Goal: Communication & Community: Ask a question

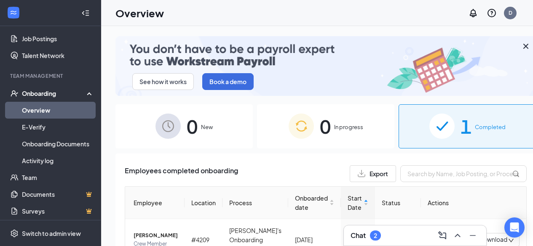
click at [186, 127] on span "0" at bounding box center [191, 126] width 11 height 29
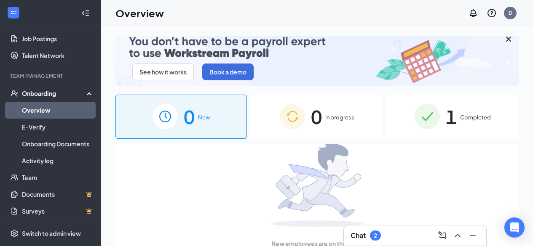
scroll to position [11, 0]
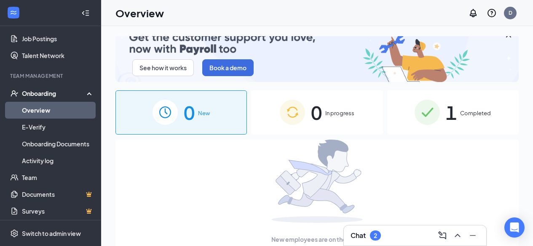
click at [314, 116] on span "0" at bounding box center [316, 112] width 11 height 29
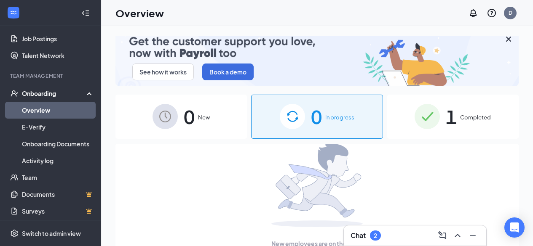
scroll to position [11, 0]
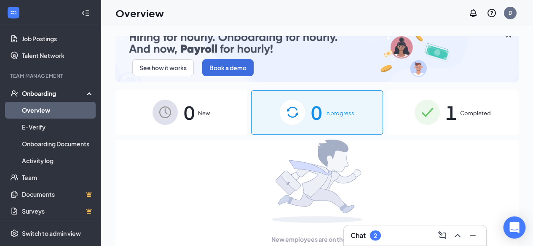
click at [517, 224] on icon "Open Intercom Messenger" at bounding box center [514, 227] width 10 height 11
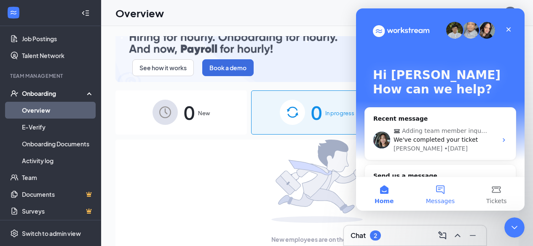
scroll to position [0, 0]
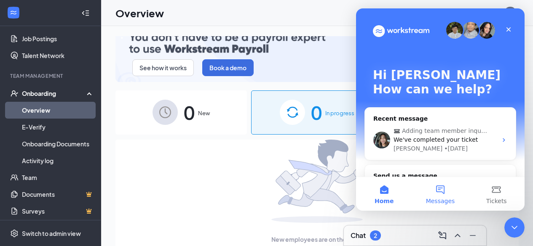
click at [439, 189] on button "Messages" at bounding box center [440, 194] width 56 height 34
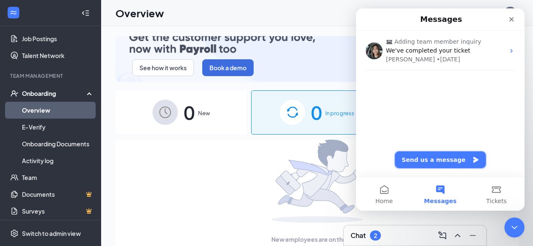
click at [432, 157] on button "Send us a message" at bounding box center [439, 160] width 91 height 17
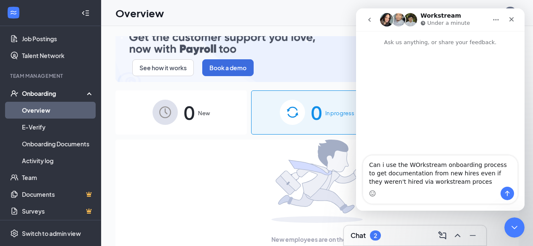
type textarea "Can i use the WOrkstream onboarding process to get documentation from new hires…"
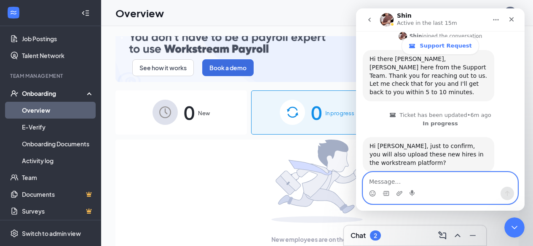
scroll to position [11, 0]
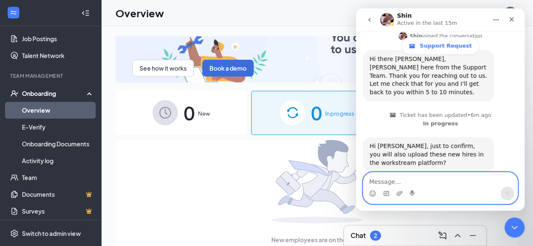
click at [418, 173] on textarea "Message…" at bounding box center [440, 180] width 154 height 14
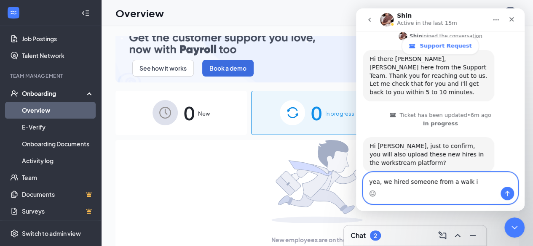
type textarea "yea, we hired someone from a walk in"
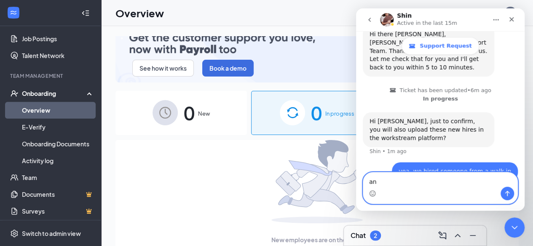
type textarea "a"
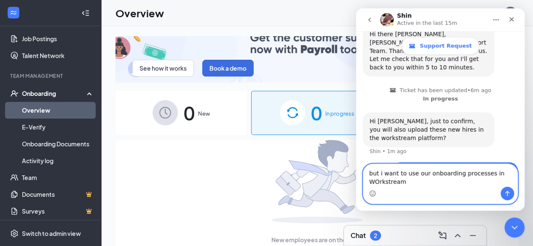
scroll to position [220, 0]
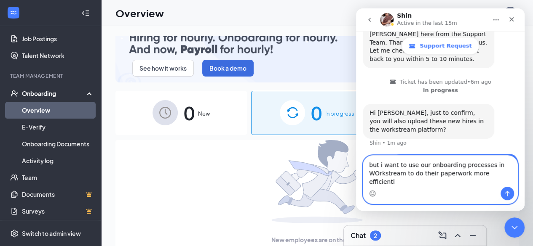
type textarea "but i want to use our onboarding processes in WOrkstream to do their paperwork …"
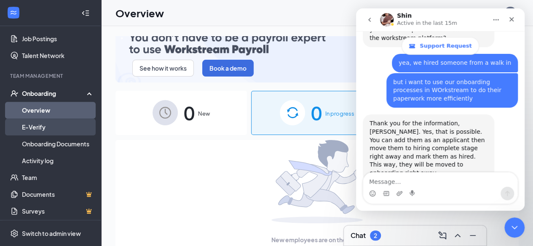
scroll to position [314, 0]
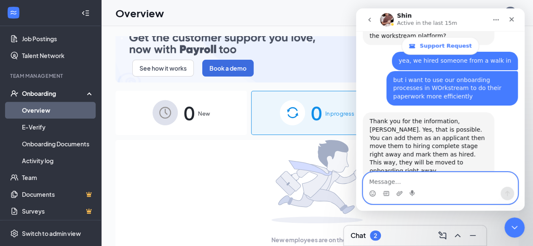
click at [415, 177] on textarea "Message…" at bounding box center [440, 180] width 154 height 14
type textarea "ok thank you!"
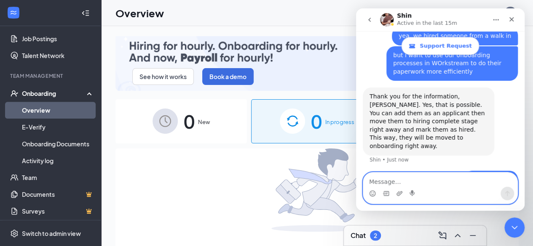
scroll to position [0, 0]
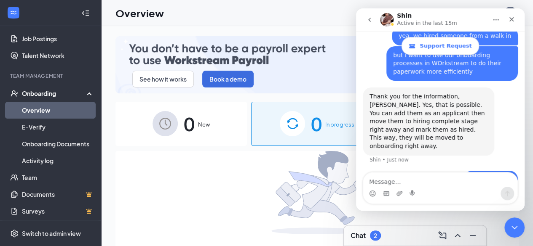
click at [10, 15] on icon "WorkstreamLogo" at bounding box center [13, 12] width 8 height 8
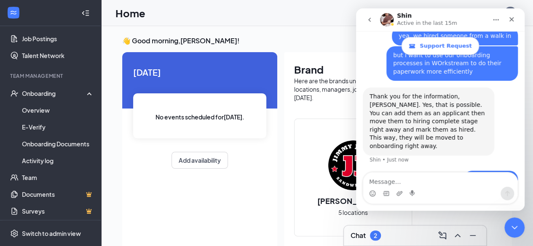
click at [349, 176] on img at bounding box center [353, 165] width 54 height 54
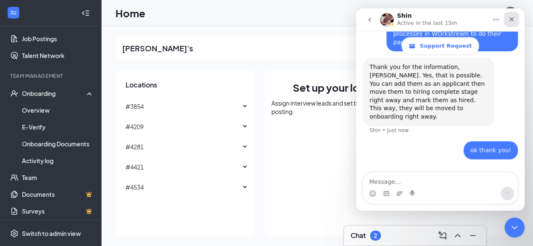
scroll to position [371, 0]
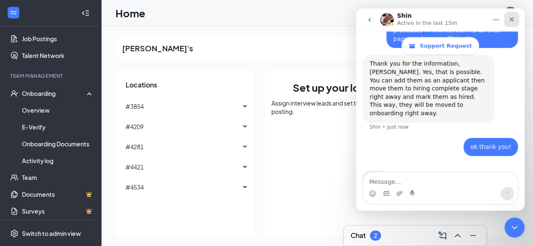
click at [515, 16] on div "Close" at bounding box center [510, 19] width 15 height 15
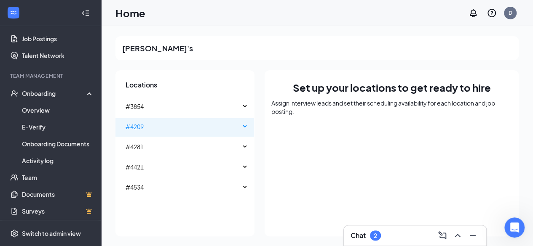
click at [148, 124] on span "#4209" at bounding box center [182, 126] width 114 height 17
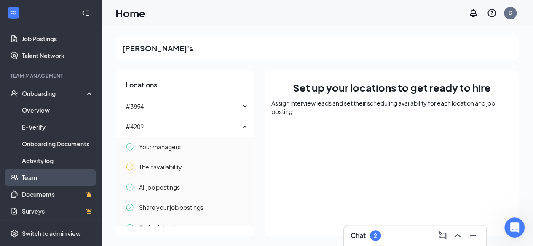
click at [51, 176] on link "Team" at bounding box center [58, 177] width 72 height 17
